Goal: Information Seeking & Learning: Learn about a topic

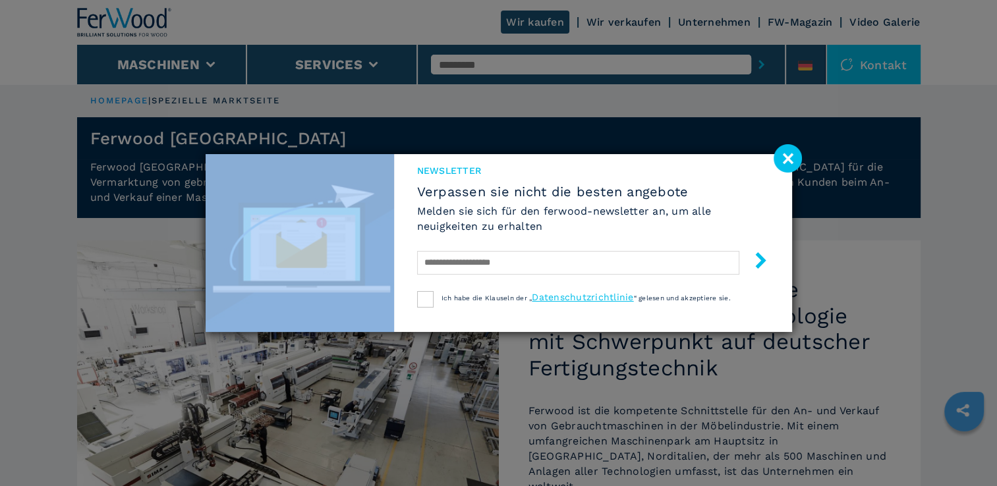
click at [175, 209] on div "Newsletter Verpassen sie nicht die besten angebote [PERSON_NAME] sie sich für d…" at bounding box center [498, 243] width 997 height 486
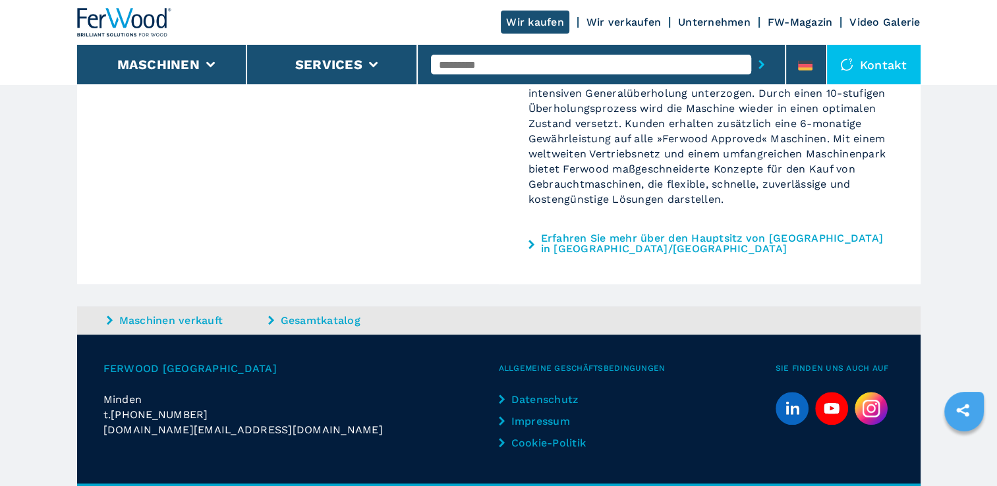
scroll to position [1230, 0]
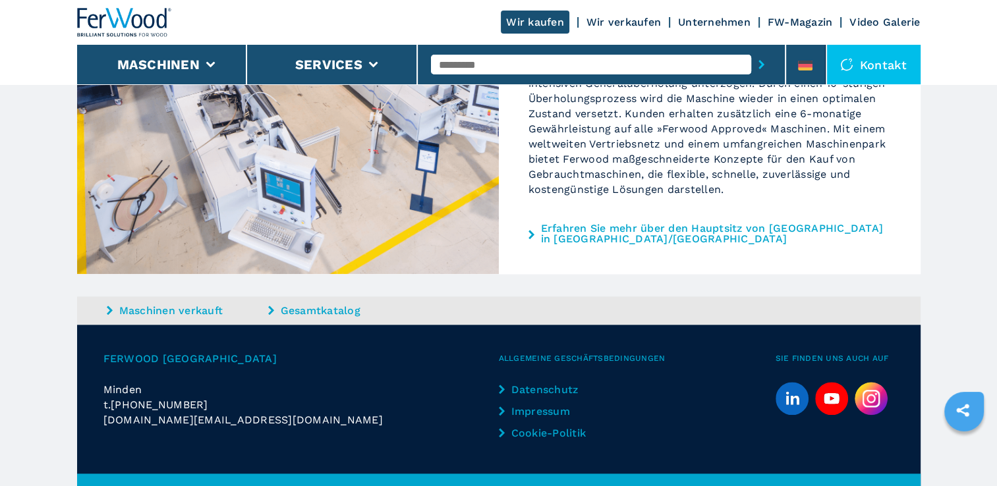
click at [611, 223] on link "Erfahren Sie mehr über den Hauptsitz von [GEOGRAPHIC_DATA] in [GEOGRAPHIC_DATA]…" at bounding box center [716, 233] width 350 height 21
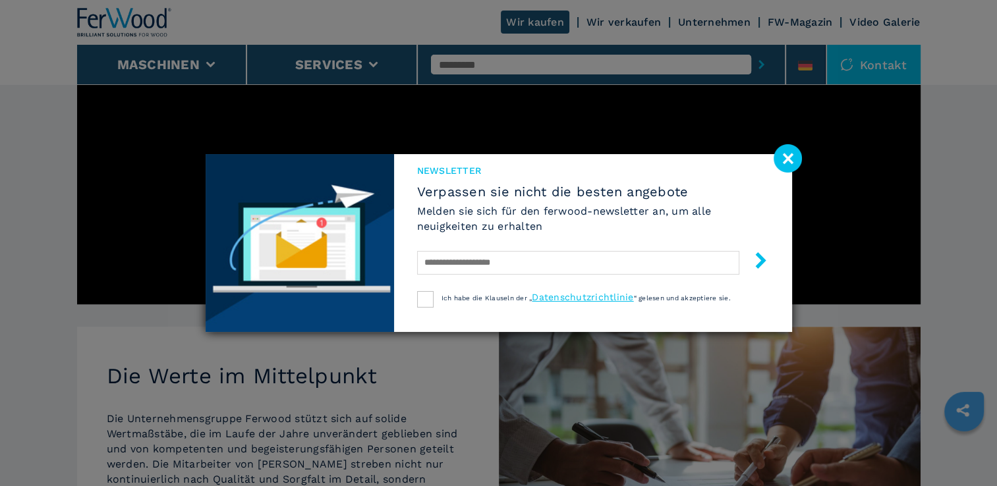
scroll to position [738, 0]
click at [785, 157] on image at bounding box center [787, 158] width 28 height 28
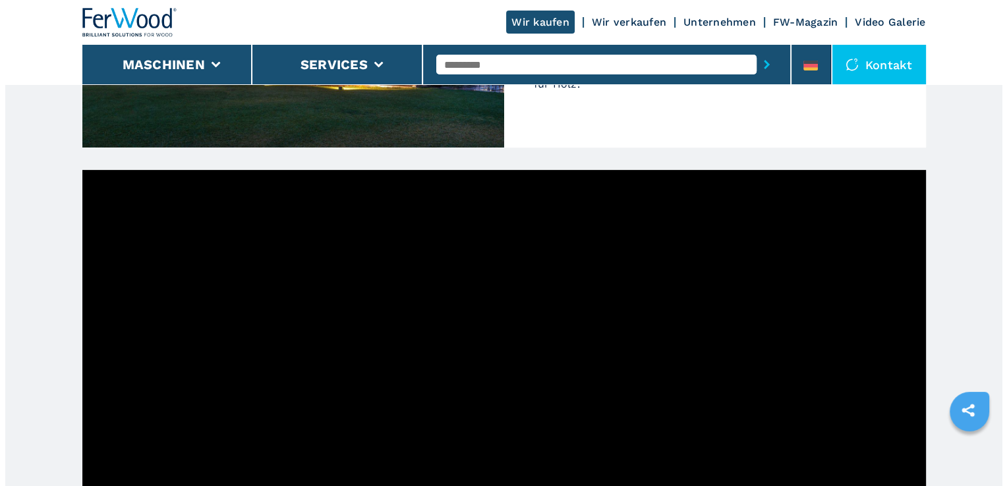
scroll to position [397, 0]
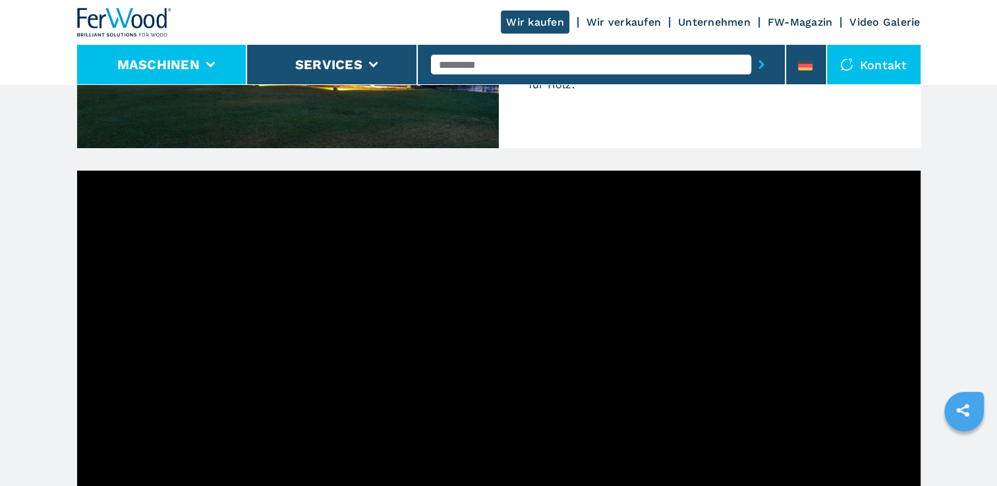
click at [163, 63] on button "Maschinen" at bounding box center [158, 65] width 82 height 16
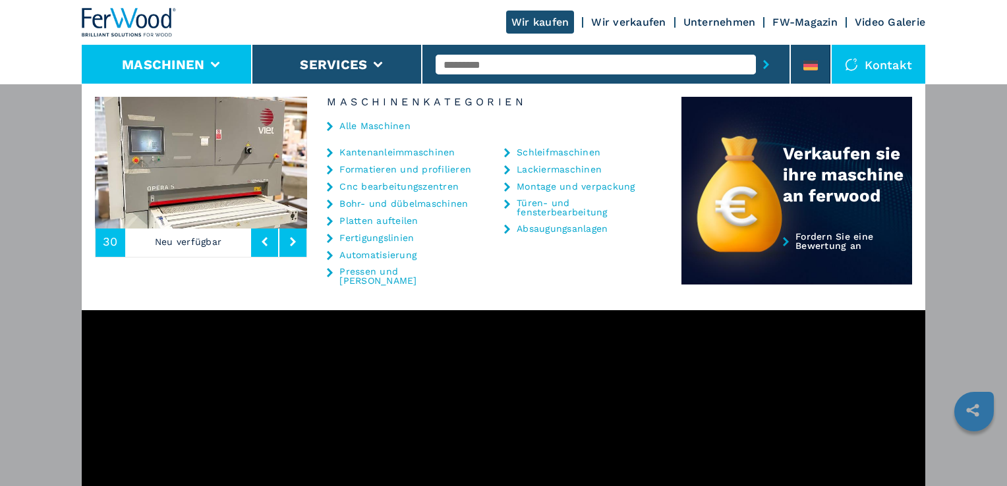
click at [392, 148] on link "Kantenanleimmaschinen" at bounding box center [396, 152] width 115 height 9
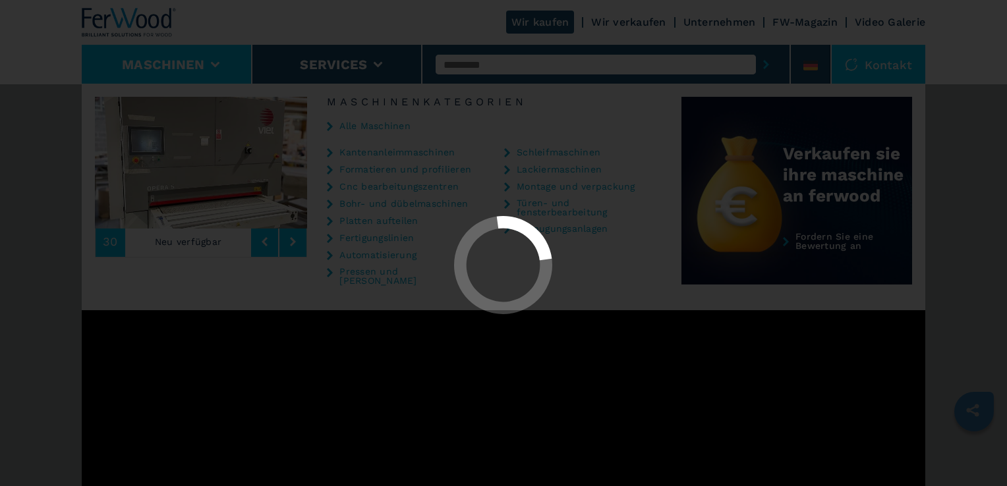
select select "**********"
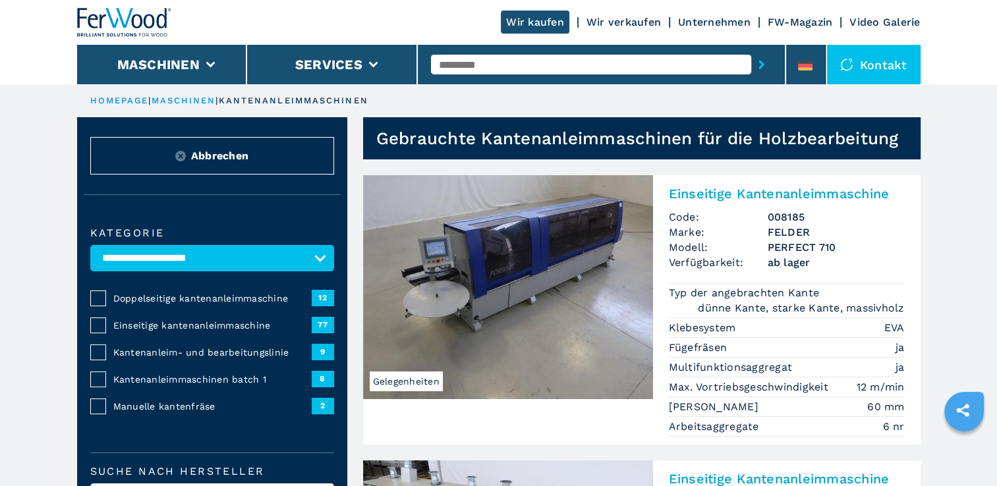
click at [240, 320] on span "Einseitige kantenanleimmaschine" at bounding box center [212, 325] width 198 height 13
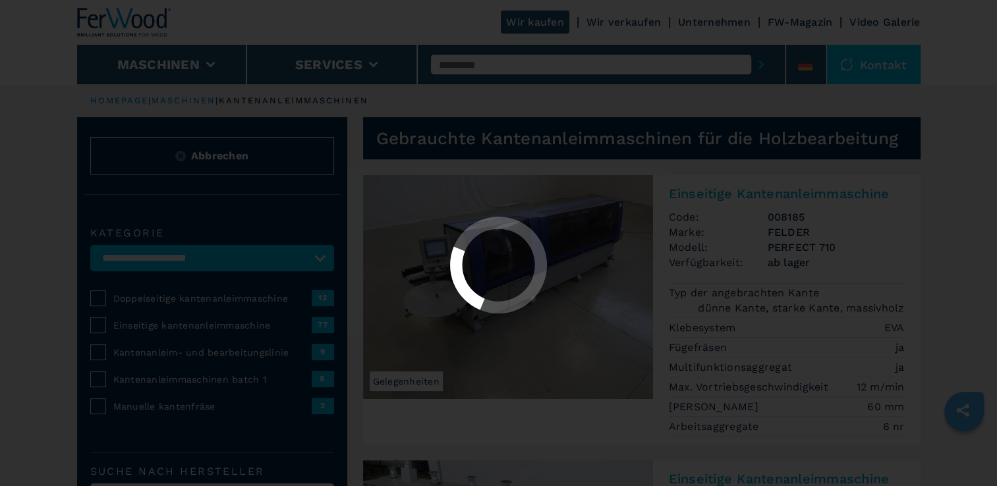
select select "**********"
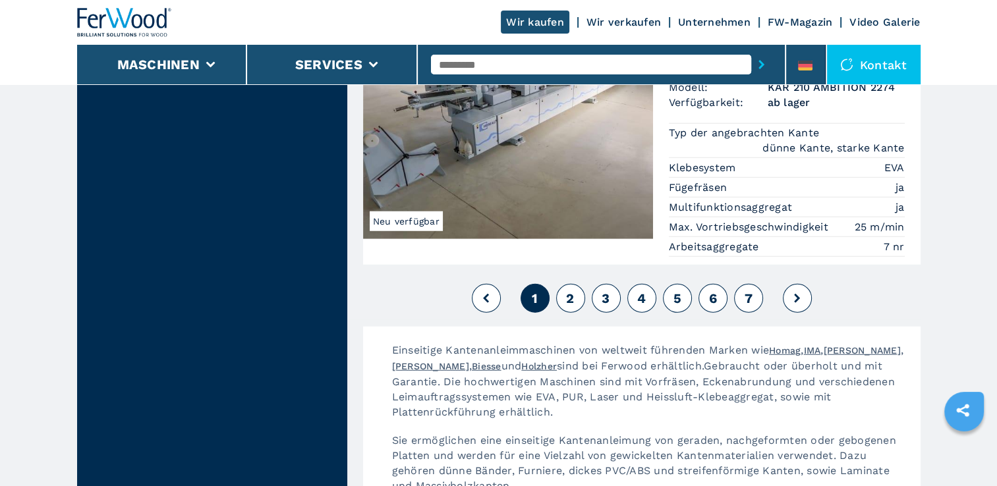
scroll to position [3465, 0]
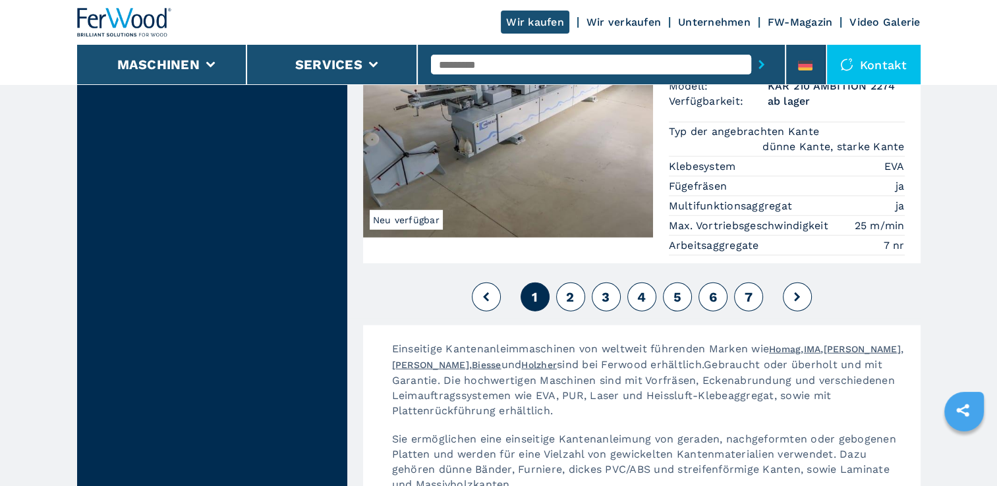
click at [567, 289] on span "2" at bounding box center [570, 297] width 8 height 16
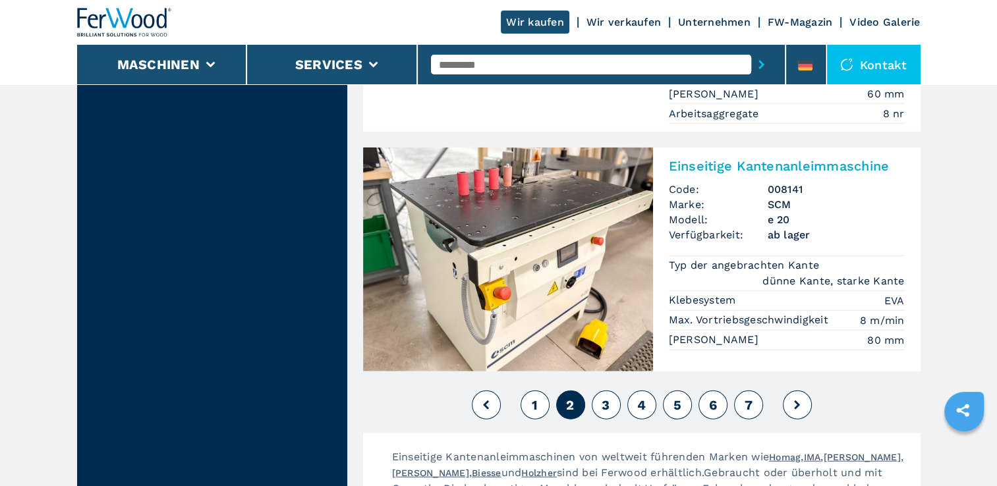
scroll to position [3281, 0]
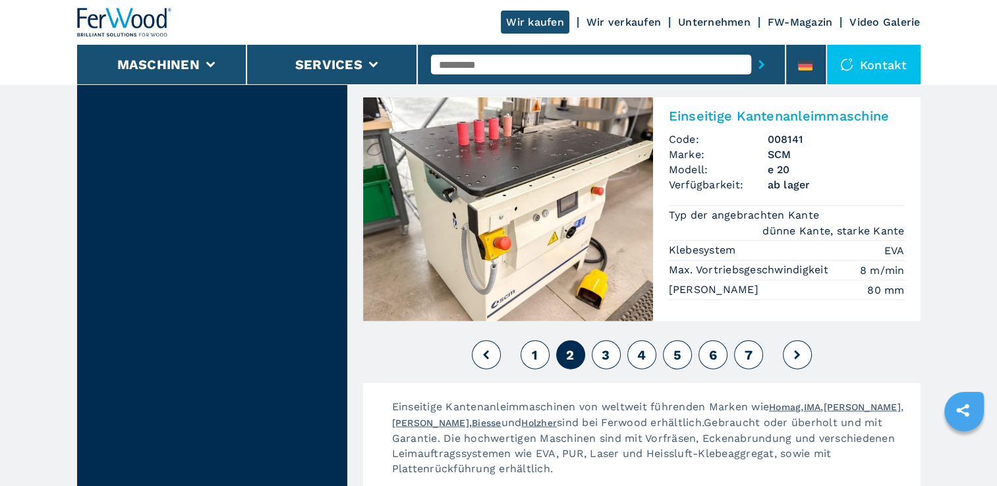
click at [604, 347] on span "3" at bounding box center [605, 355] width 8 height 16
